Goal: Find contact information: Find contact information

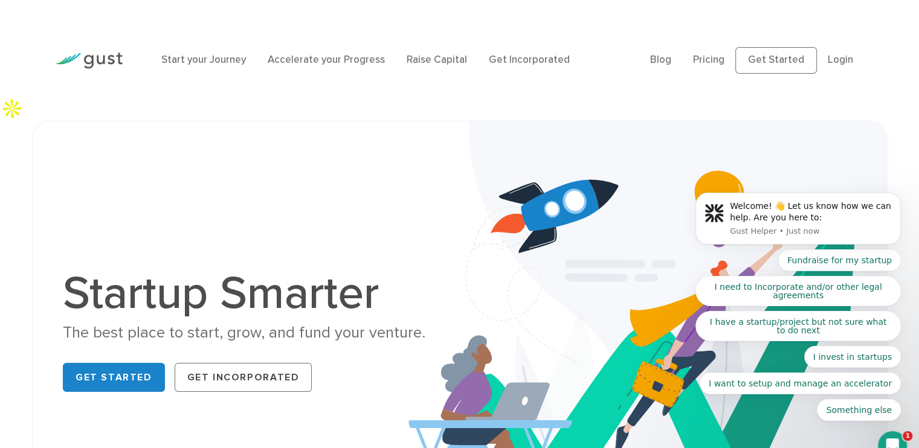
click at [847, 36] on body "Welcome! 👋 Let us know how we can help. Are you here to: Gust Helper • Just now…" at bounding box center [798, 222] width 232 height 425
click at [543, 150] on img at bounding box center [647, 333] width 478 height 425
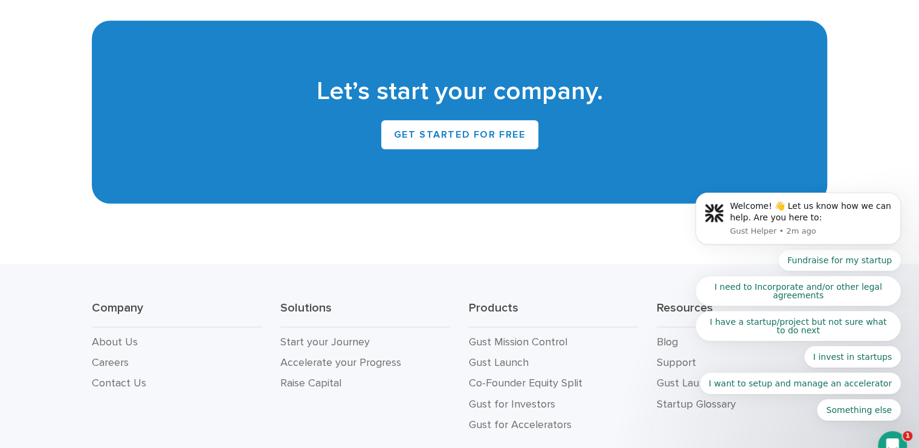
scroll to position [5617, 0]
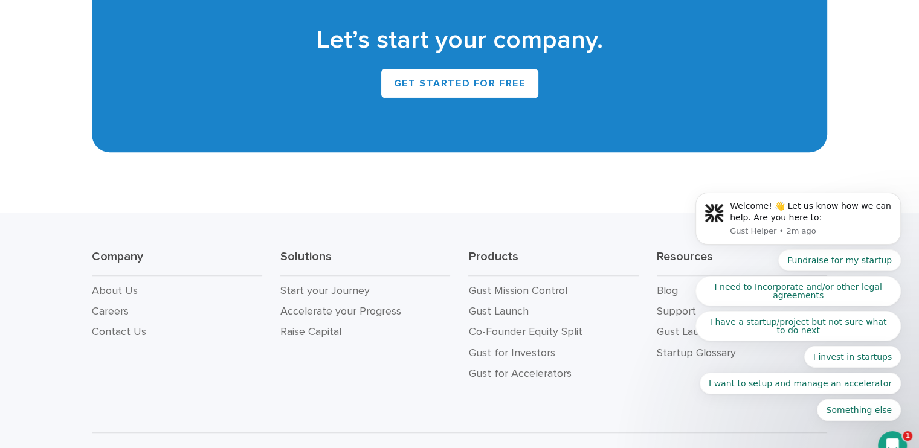
click at [792, 418] on div "Fundraise for my startup I need to Incorporate and/or other legal agreements I …" at bounding box center [797, 336] width 205 height 172
click at [779, 416] on div "Fundraise for my startup I need to Incorporate and/or other legal agreements I …" at bounding box center [797, 336] width 205 height 172
click at [792, 418] on div "Fundraise for my startup I need to Incorporate and/or other legal agreements I …" at bounding box center [797, 336] width 205 height 172
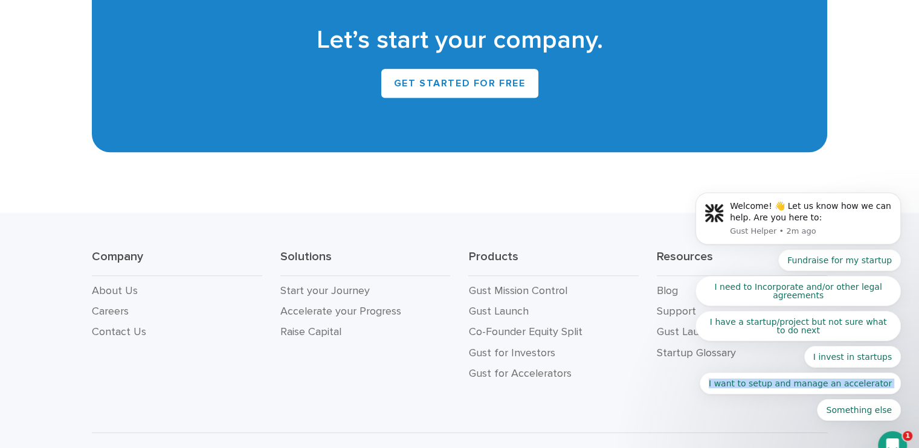
click at [792, 418] on div "Fundraise for my startup I need to Incorporate and/or other legal agreements I …" at bounding box center [797, 336] width 205 height 172
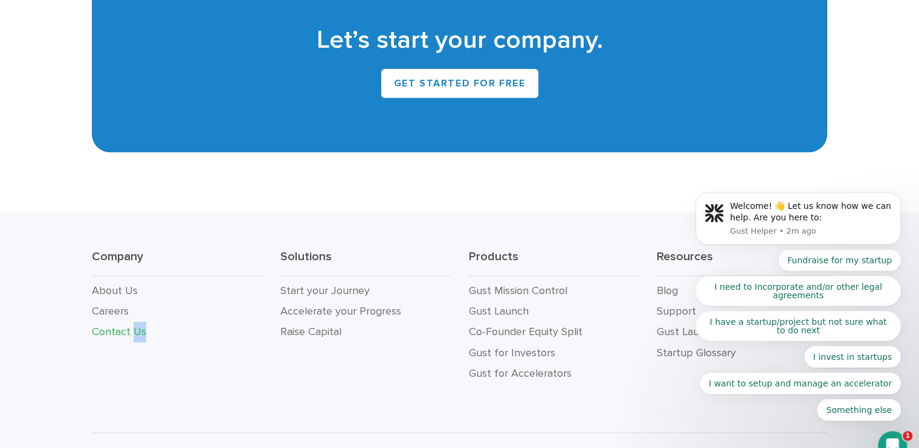
drag, startPoint x: 201, startPoint y: 324, endPoint x: 131, endPoint y: 295, distance: 75.9
click at [131, 295] on div "Company About Us Careers Contact Us" at bounding box center [177, 316] width 189 height 135
click at [131, 326] on link "Contact Us" at bounding box center [119, 332] width 54 height 13
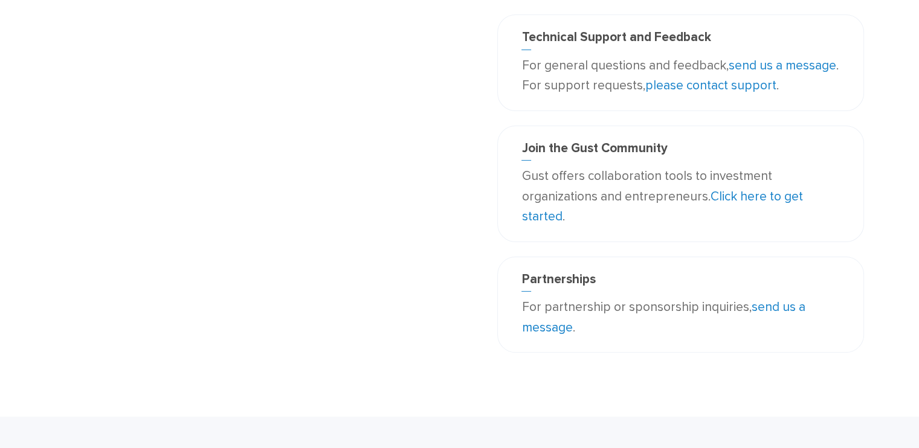
scroll to position [300, 0]
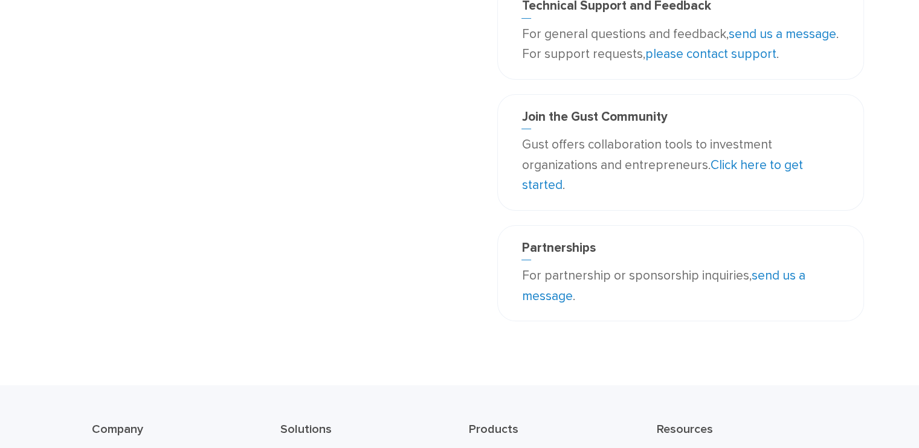
drag, startPoint x: 927, startPoint y: 79, endPoint x: 926, endPoint y: 274, distance: 195.2
click at [918, 274] on html "Start your Journey Accelerate your Progress Raise Capital Get Incorporated Blog…" at bounding box center [459, 222] width 919 height 1045
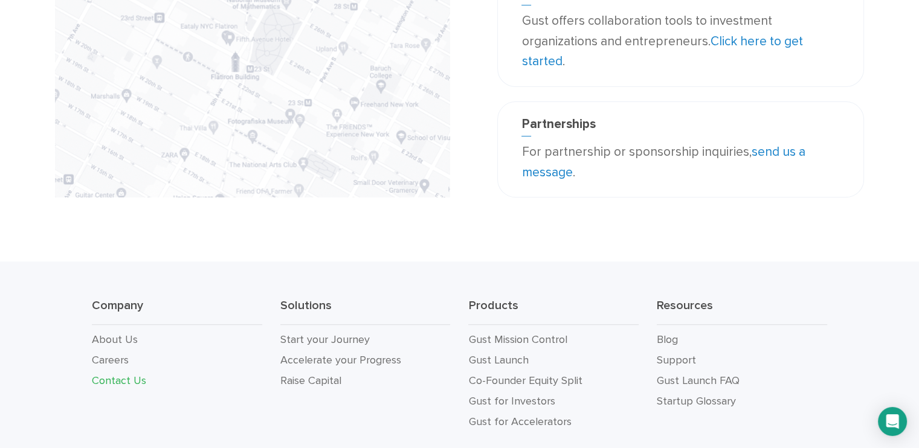
scroll to position [515, 0]
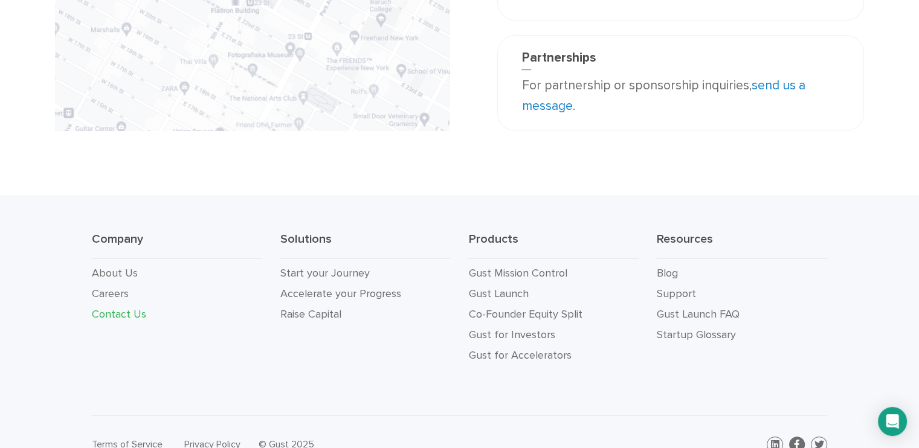
click at [797, 440] on icon at bounding box center [797, 445] width 5 height 10
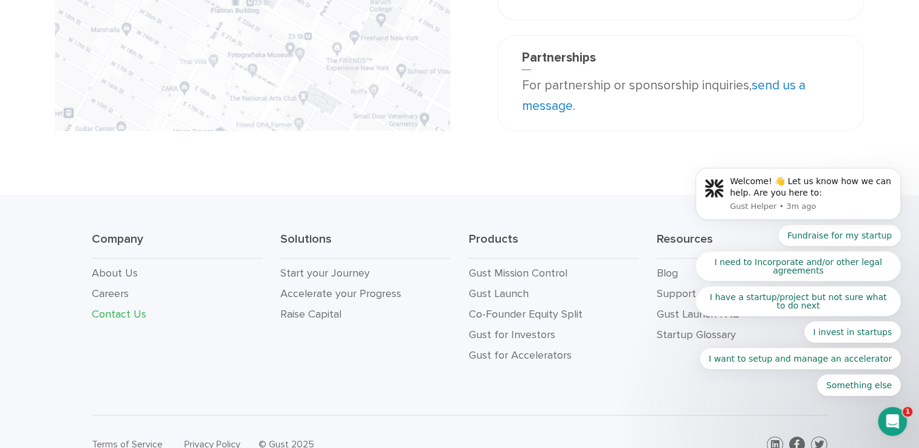
scroll to position [0, 0]
